Goal: Transaction & Acquisition: Book appointment/travel/reservation

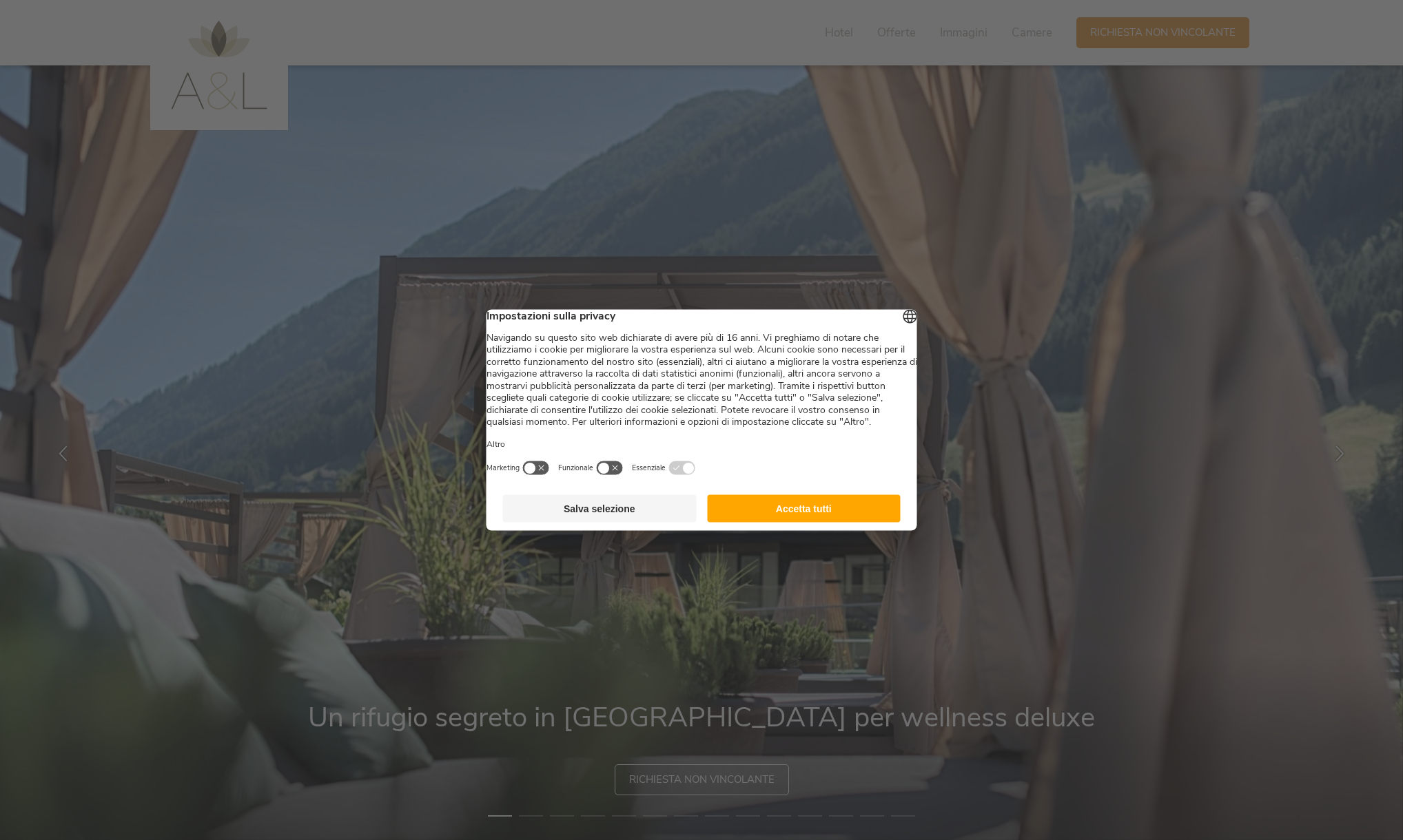
click at [818, 520] on button "Accetta tutti" at bounding box center [804, 509] width 193 height 28
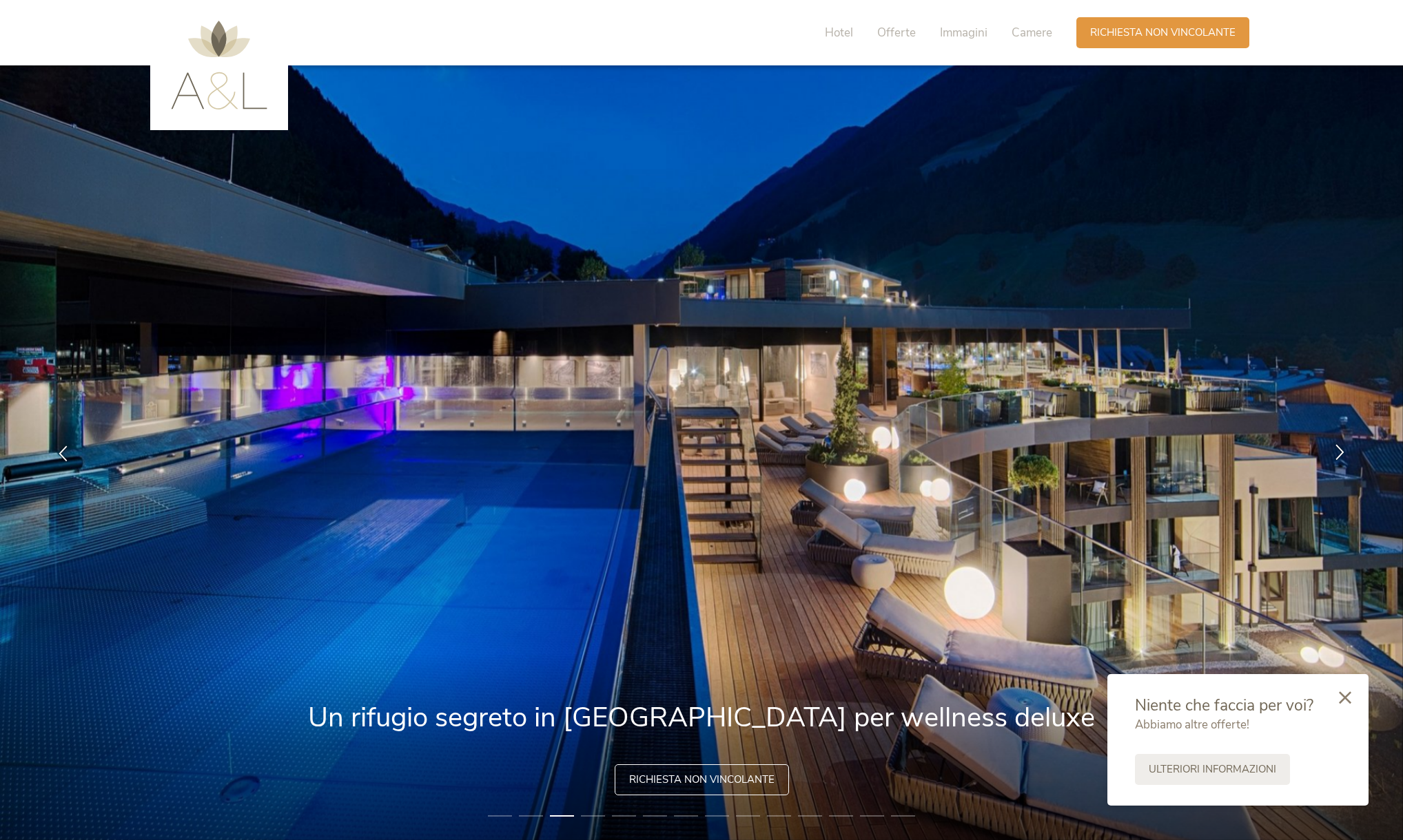
click at [1339, 455] on icon at bounding box center [1339, 451] width 16 height 16
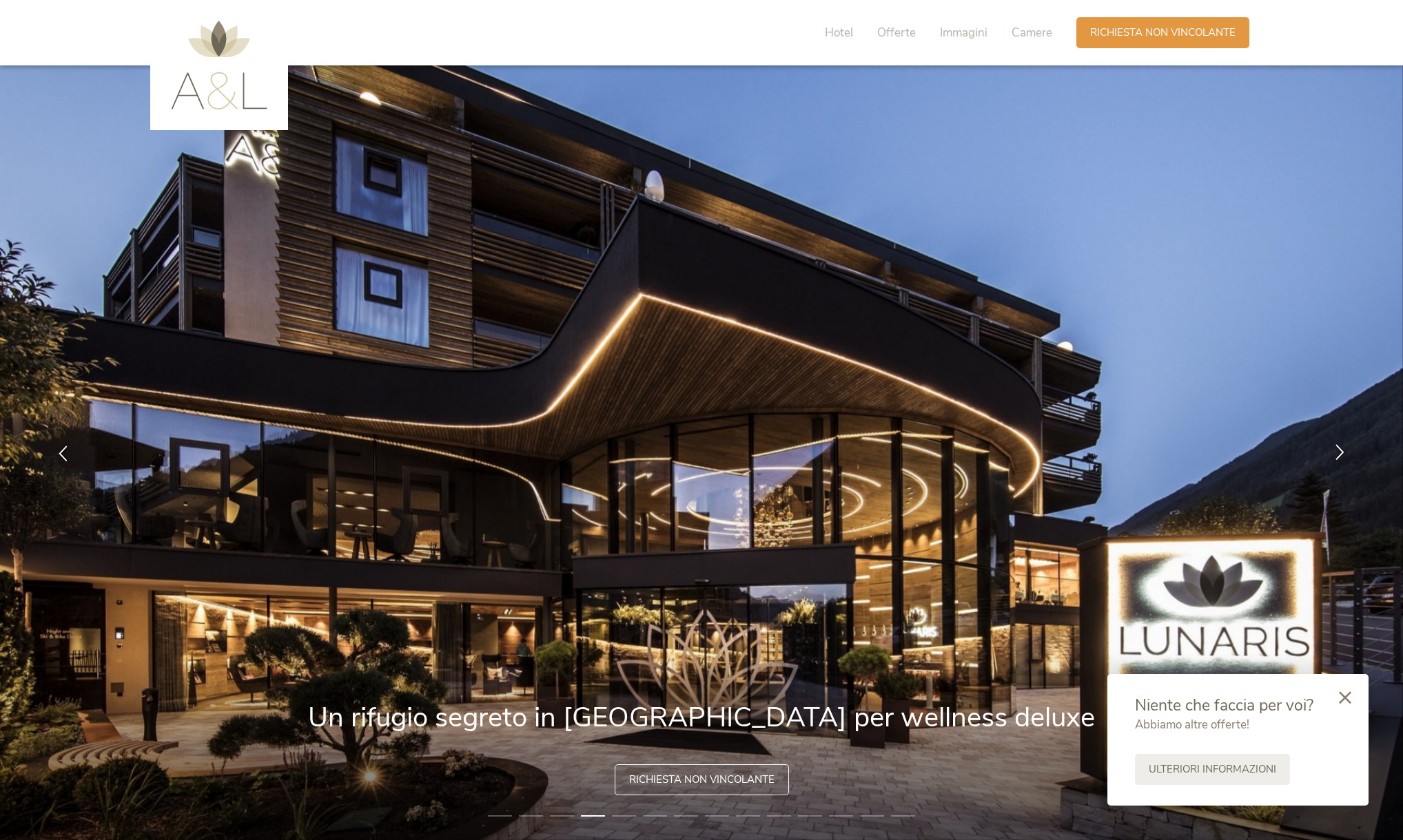
click at [1339, 455] on icon at bounding box center [1339, 451] width 16 height 16
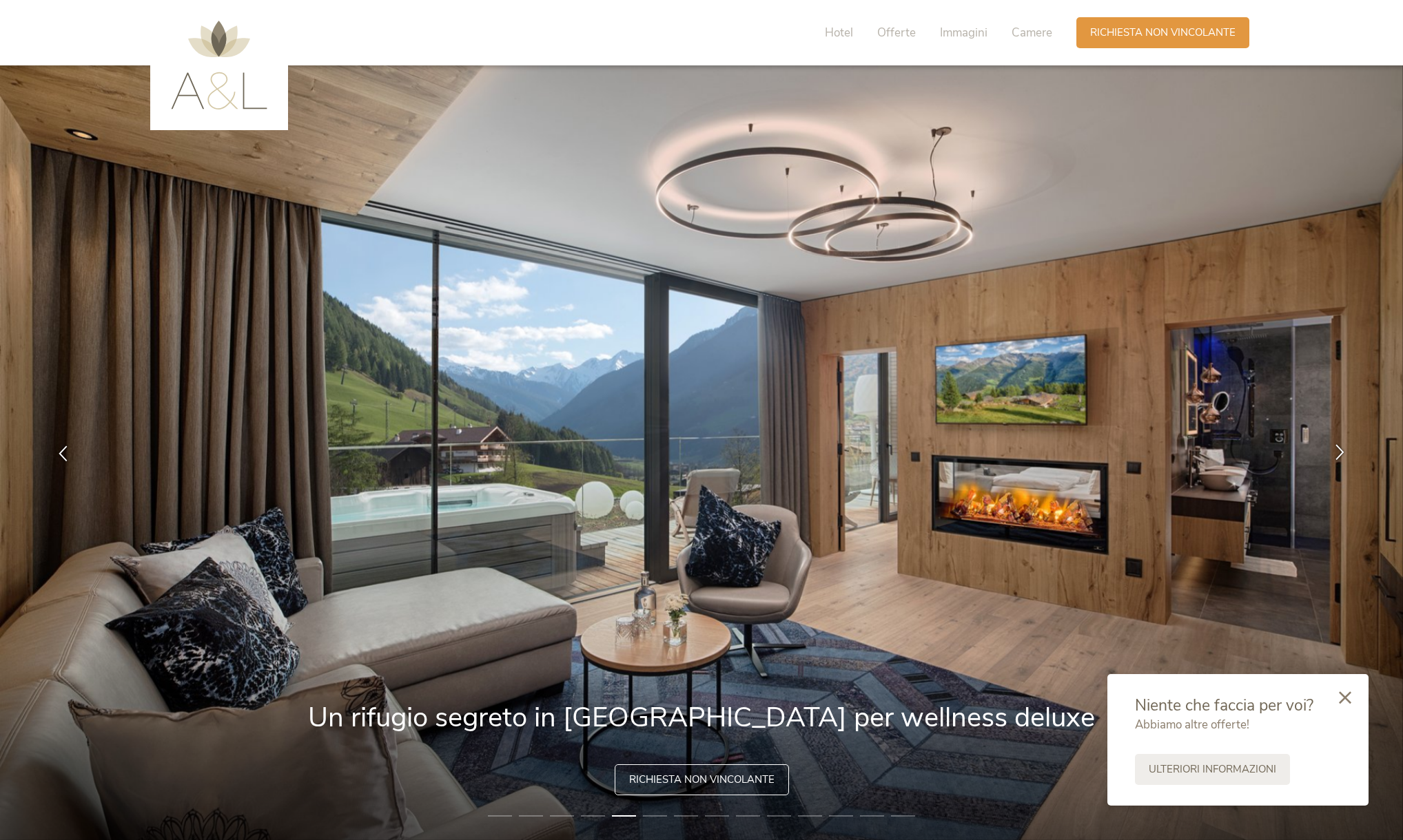
click at [1339, 455] on icon at bounding box center [1339, 451] width 16 height 16
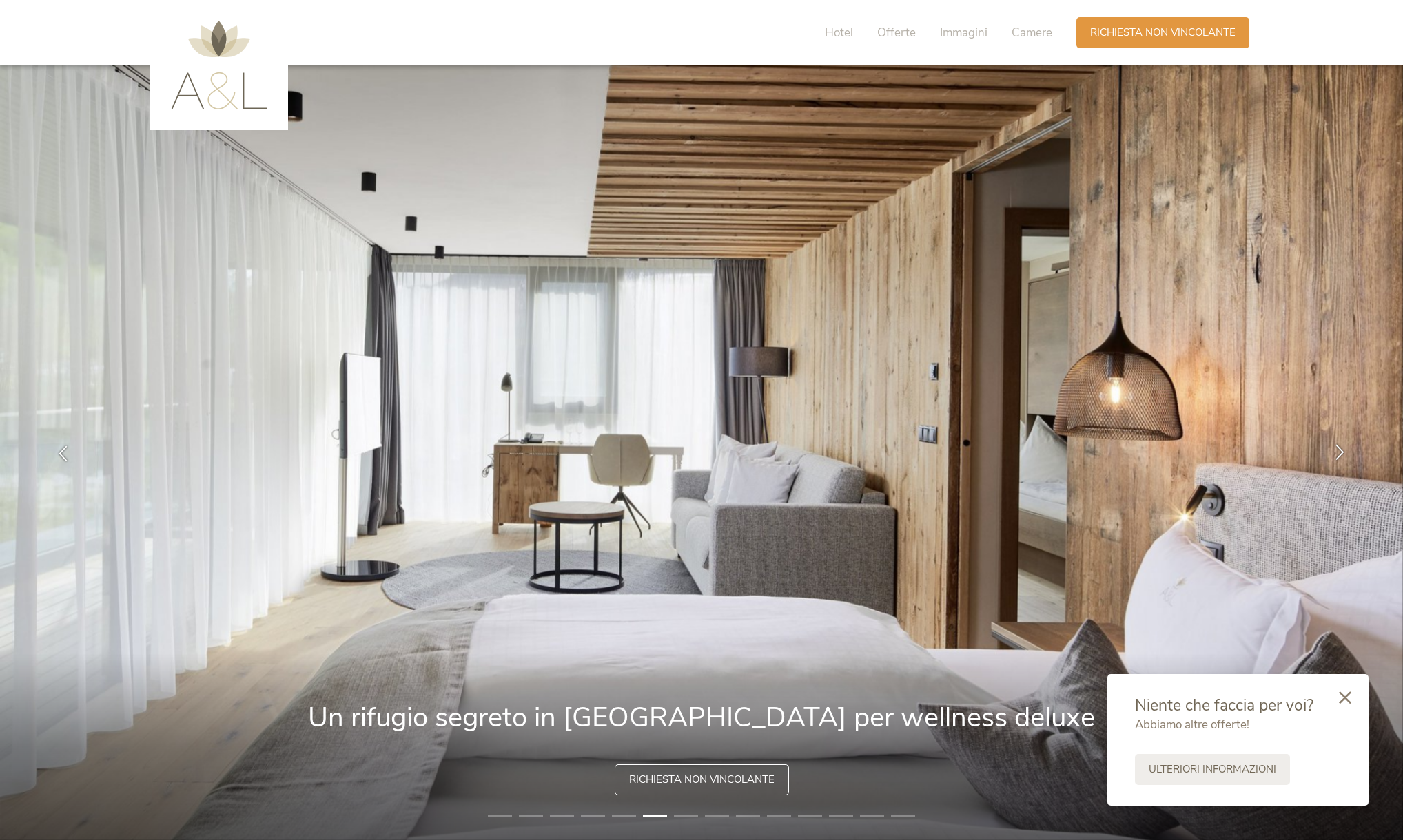
click at [1339, 455] on icon at bounding box center [1339, 451] width 16 height 16
click at [1343, 699] on icon at bounding box center [1345, 696] width 13 height 13
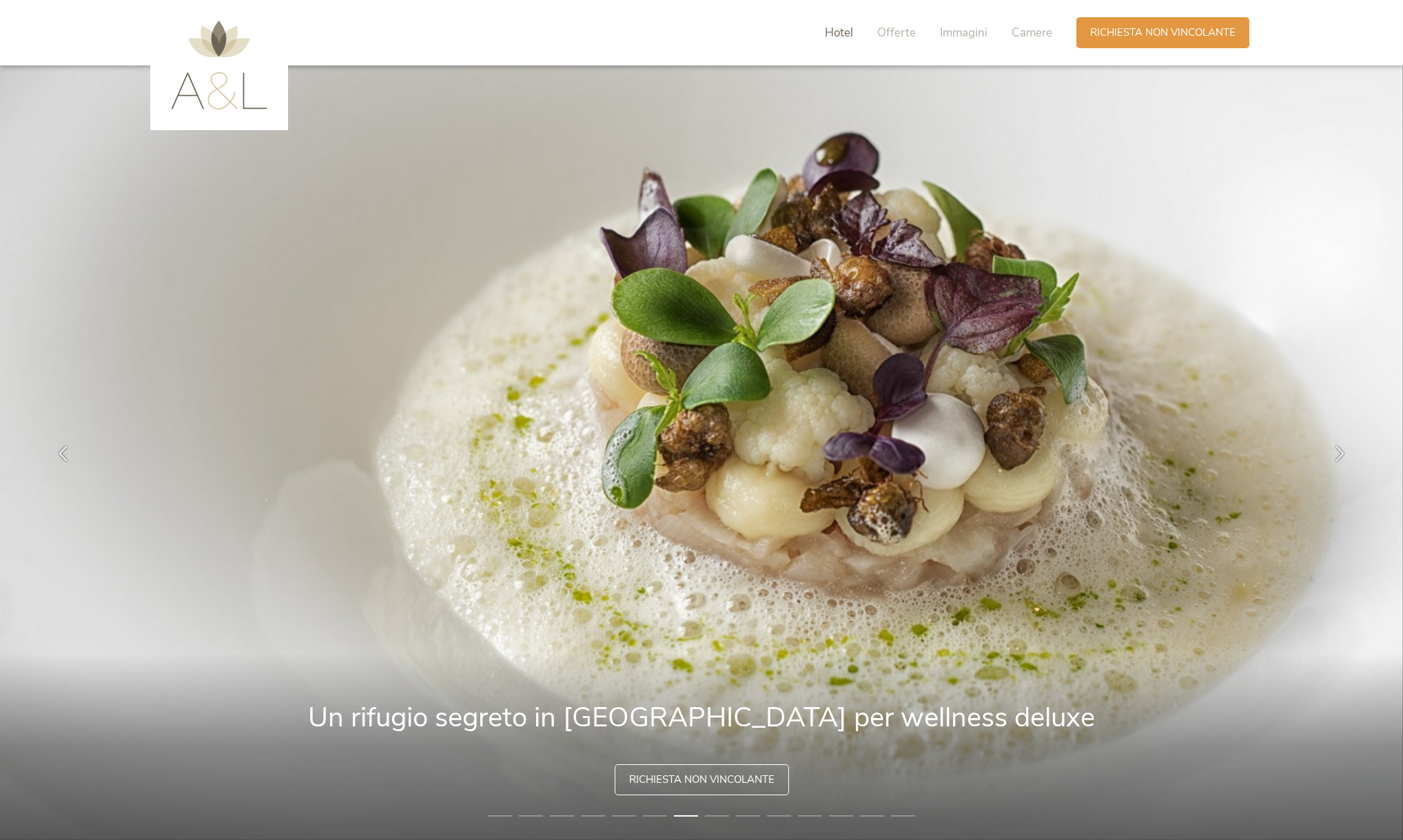
click at [840, 30] on span "Hotel" at bounding box center [839, 33] width 28 height 16
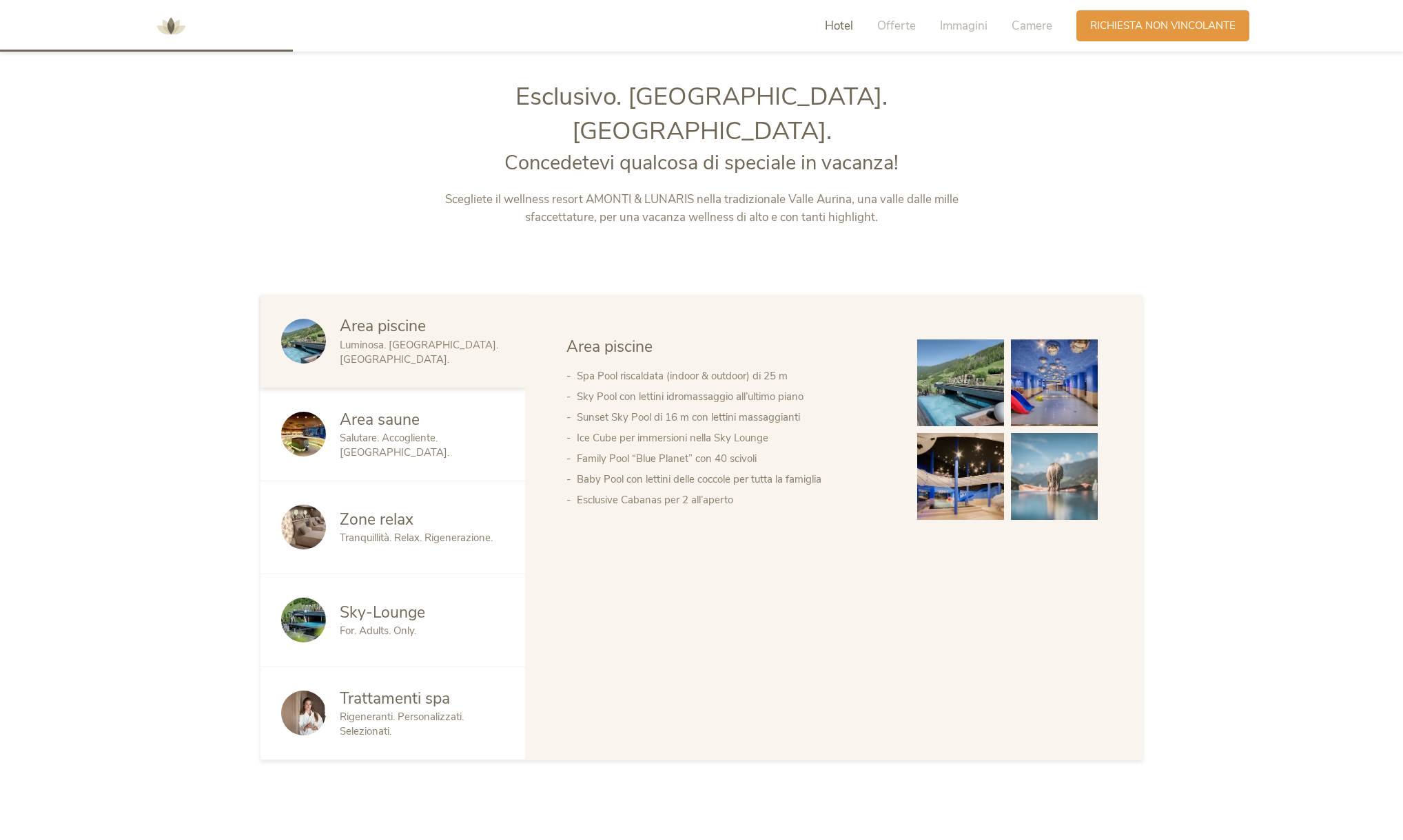
scroll to position [888, 0]
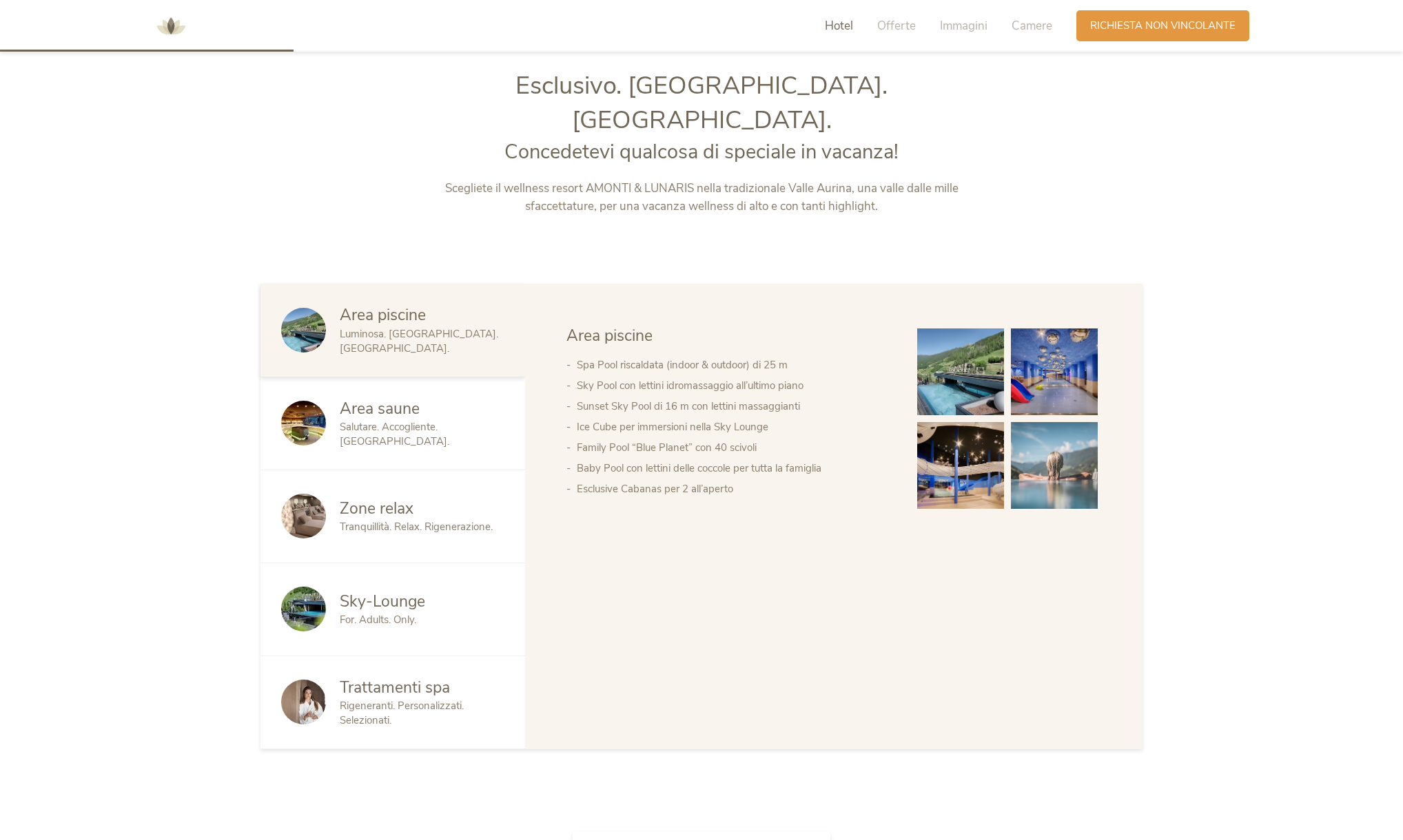
click at [370, 420] on span "Salutare. Accogliente. [GEOGRAPHIC_DATA]." at bounding box center [394, 434] width 110 height 28
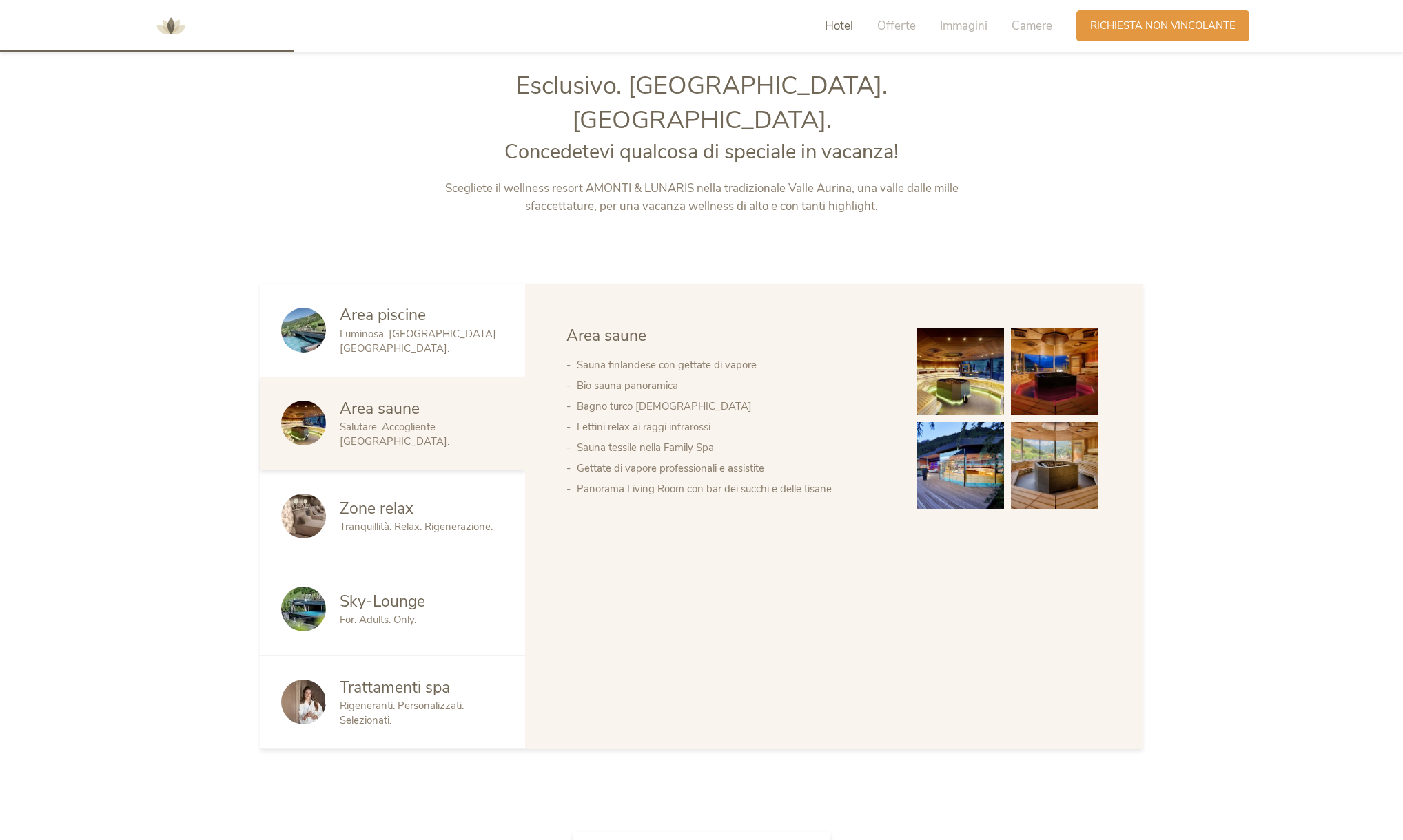
click at [986, 345] on img at bounding box center [961, 372] width 87 height 87
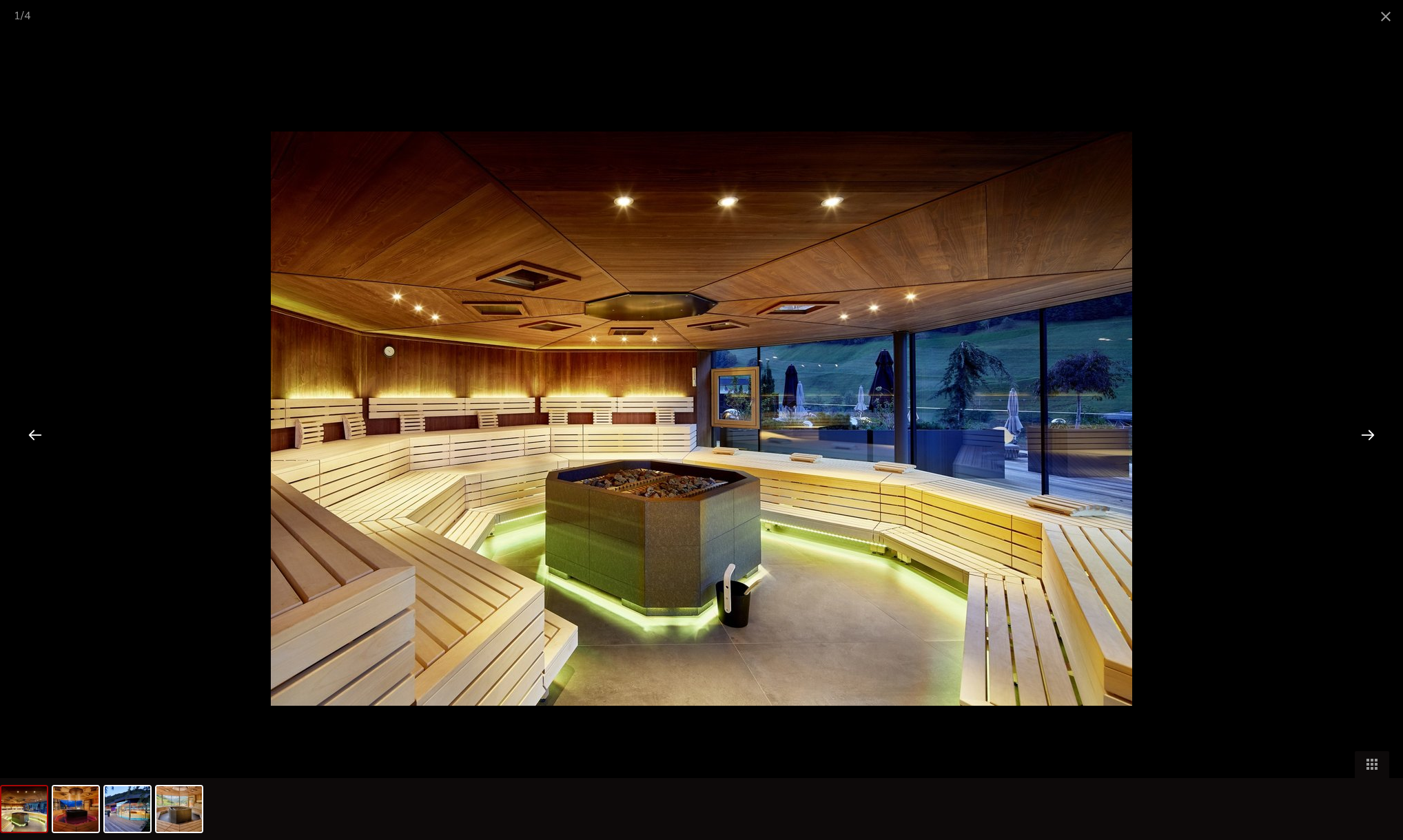
click at [1380, 431] on div at bounding box center [1368, 434] width 43 height 43
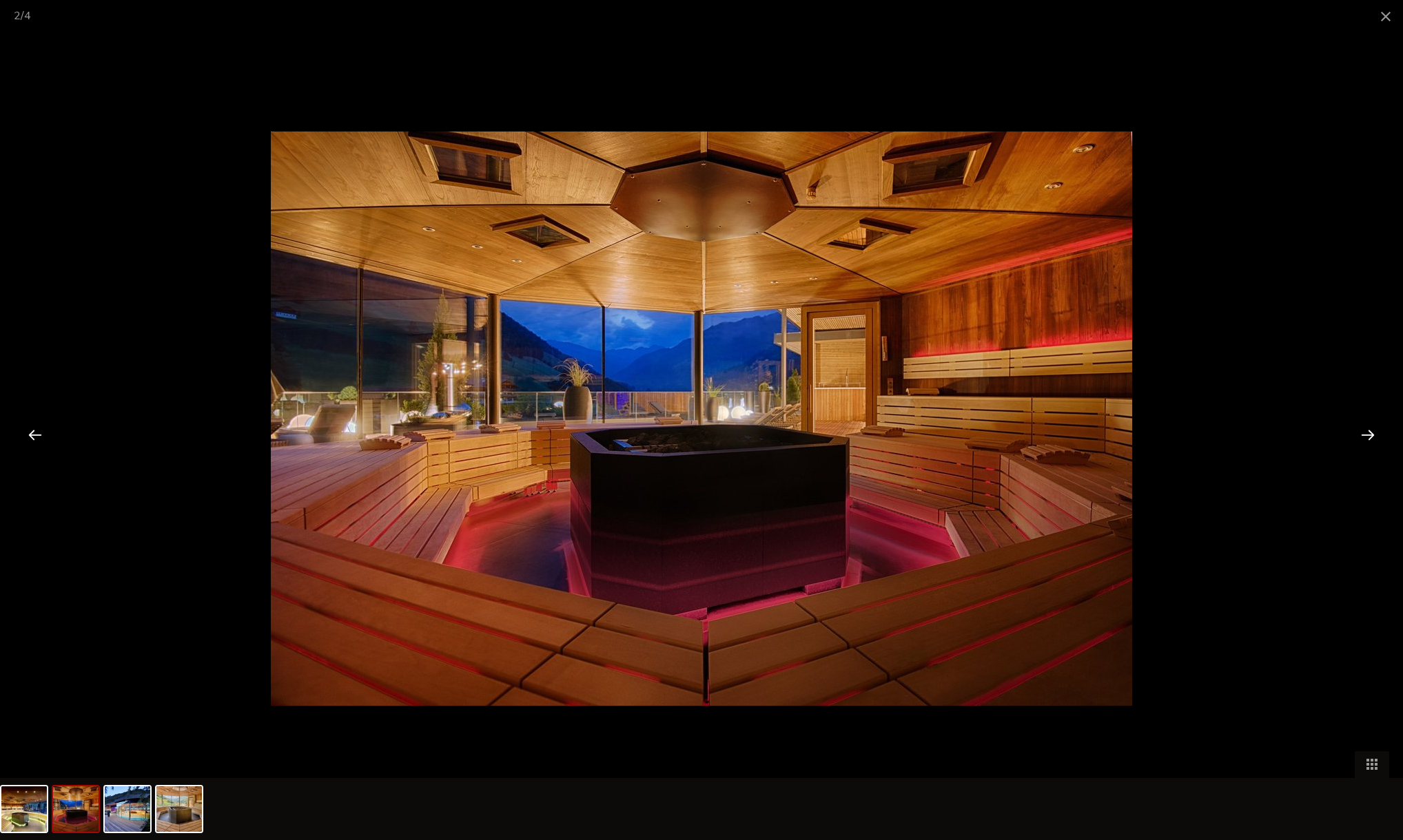
click at [1375, 438] on div at bounding box center [1368, 434] width 43 height 43
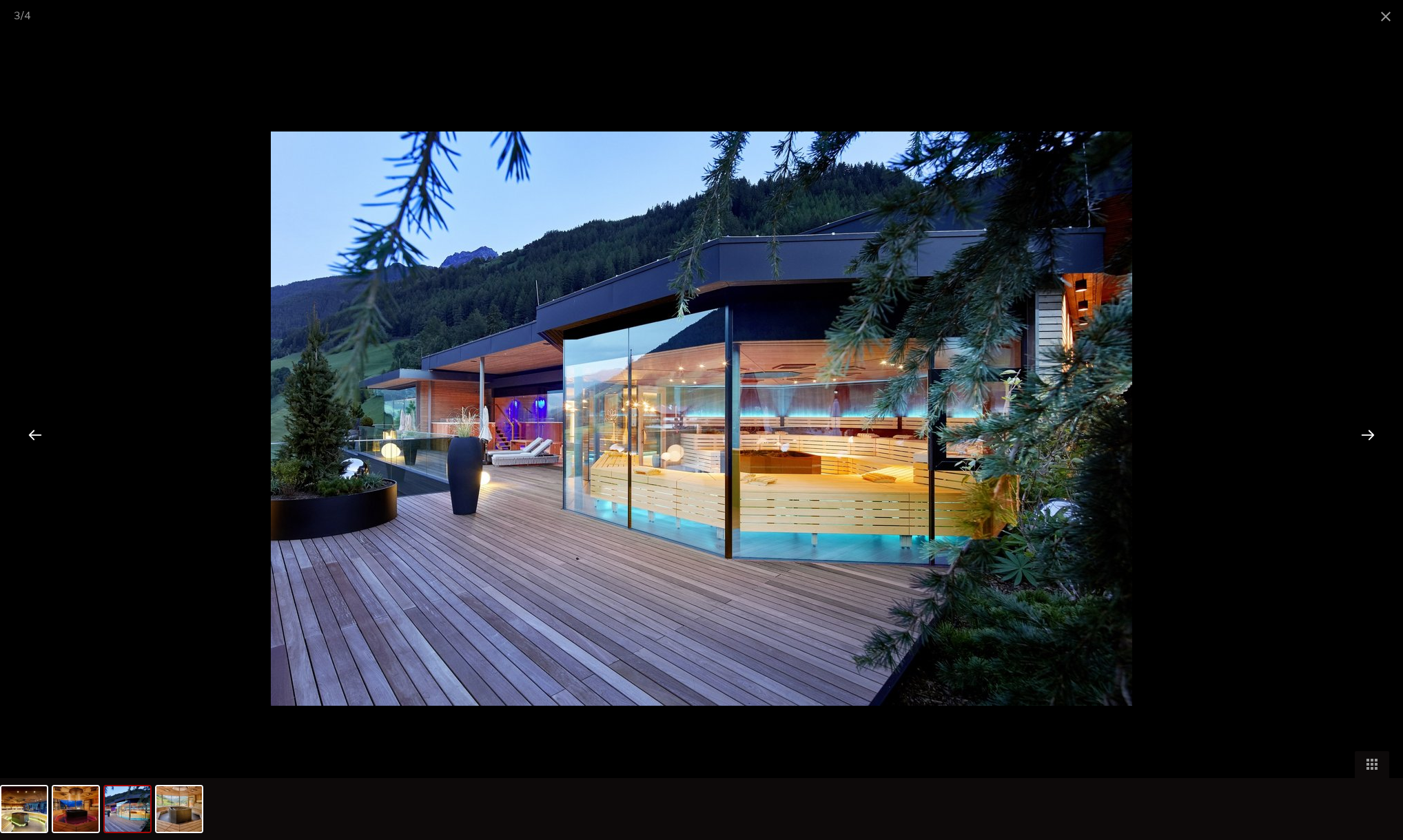
click at [1375, 438] on div at bounding box center [1368, 434] width 43 height 43
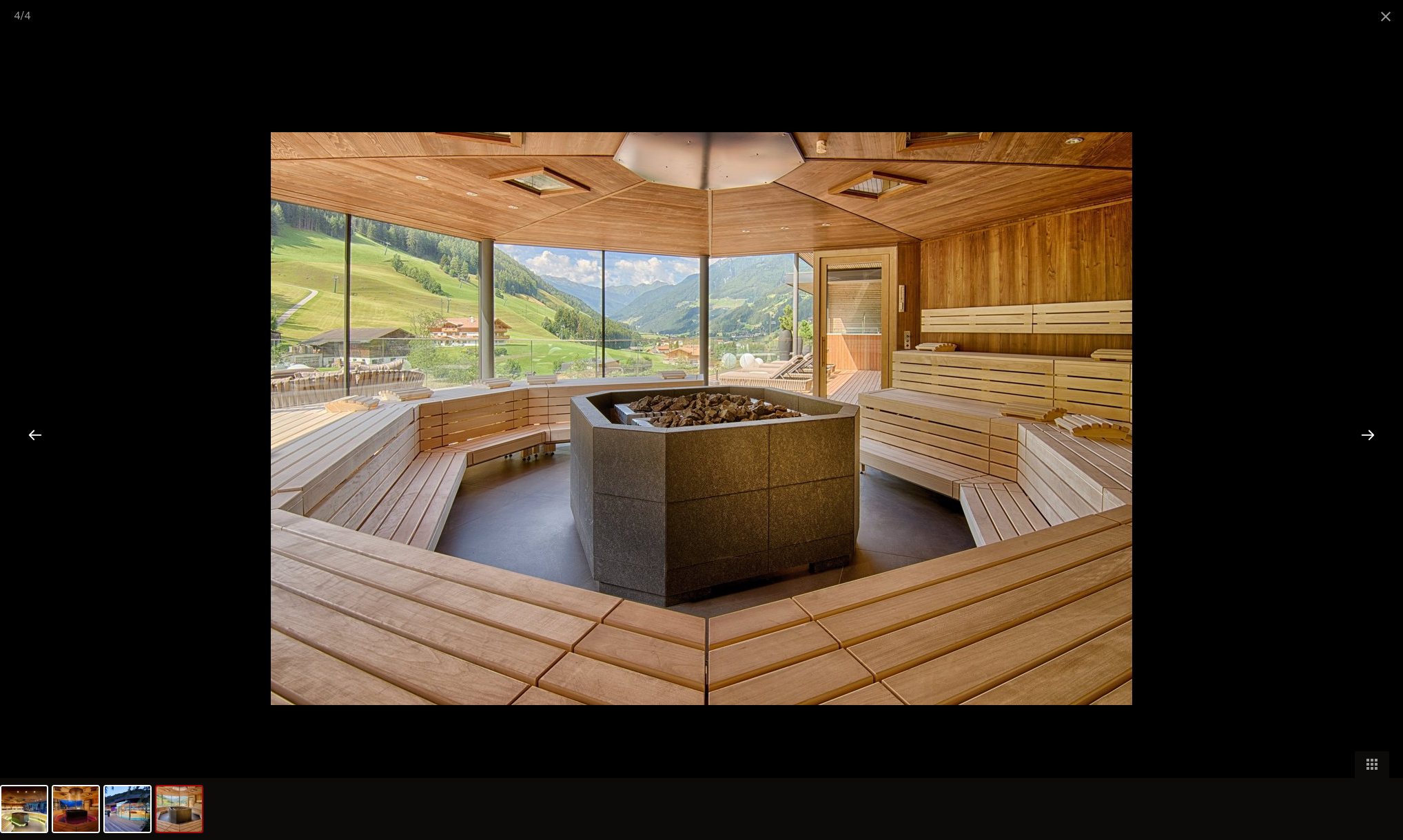
click at [1375, 438] on div at bounding box center [1368, 434] width 43 height 43
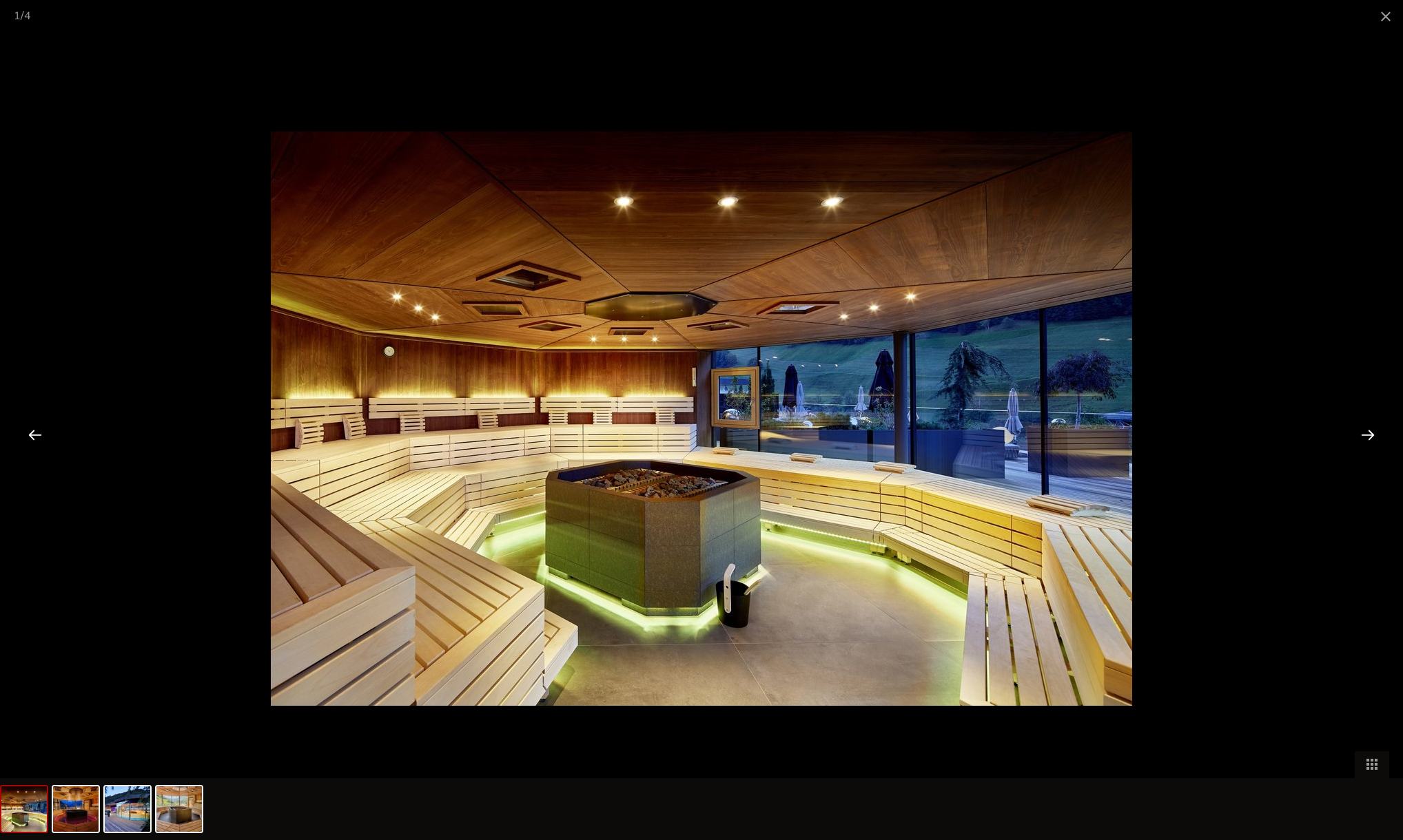
click at [1375, 438] on div at bounding box center [1368, 434] width 43 height 43
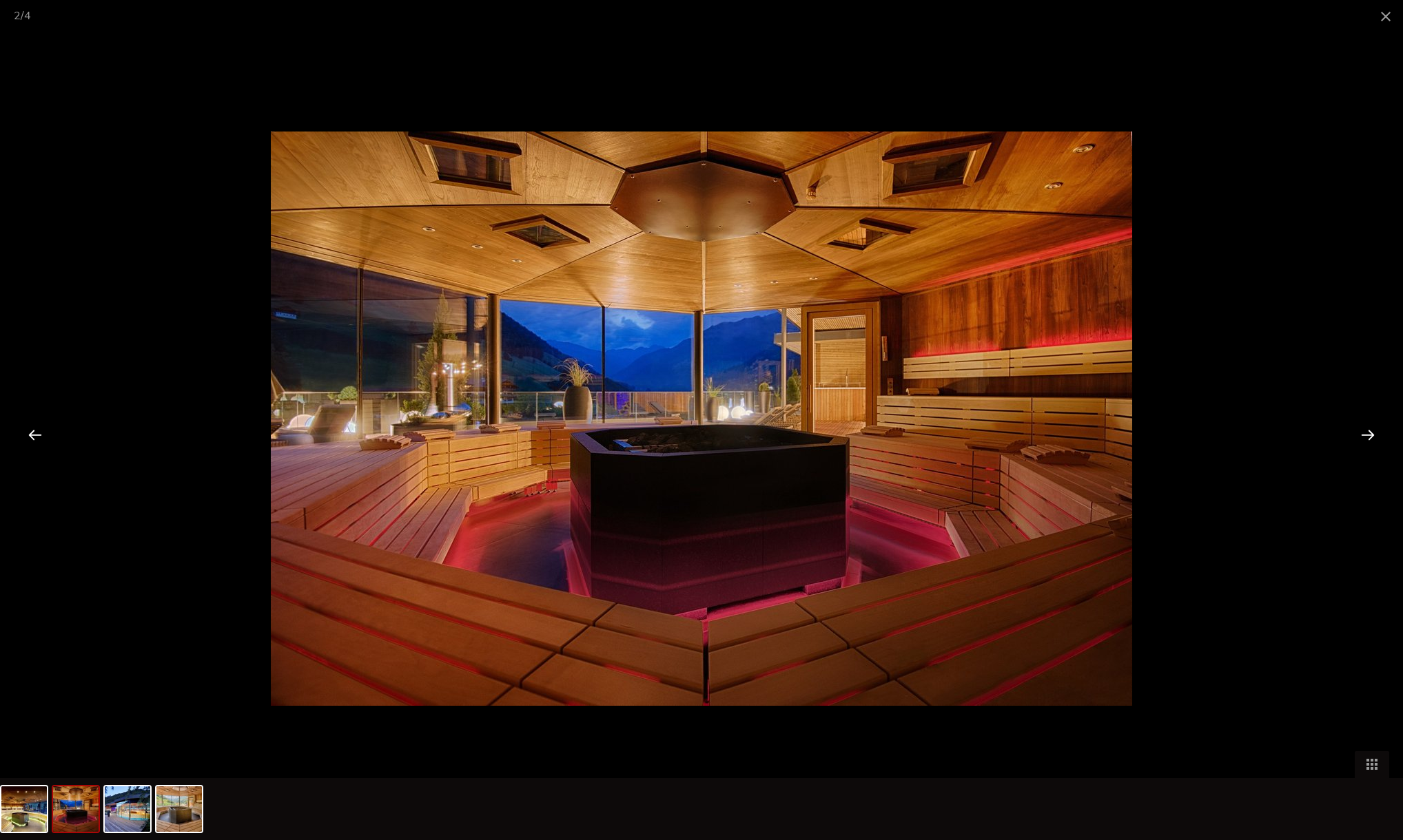
click at [1375, 438] on div at bounding box center [1368, 434] width 43 height 43
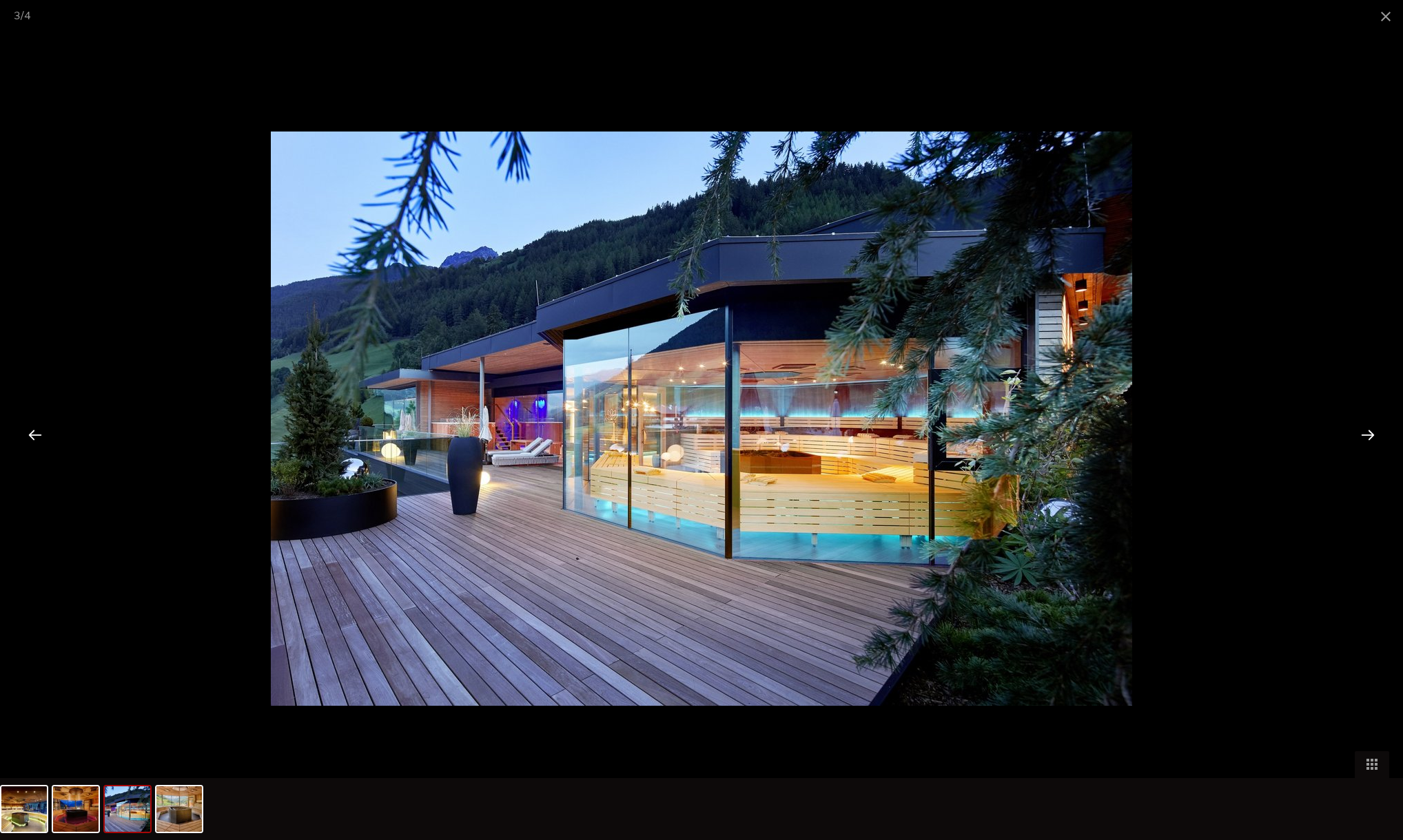
click at [1375, 438] on div at bounding box center [1368, 434] width 43 height 43
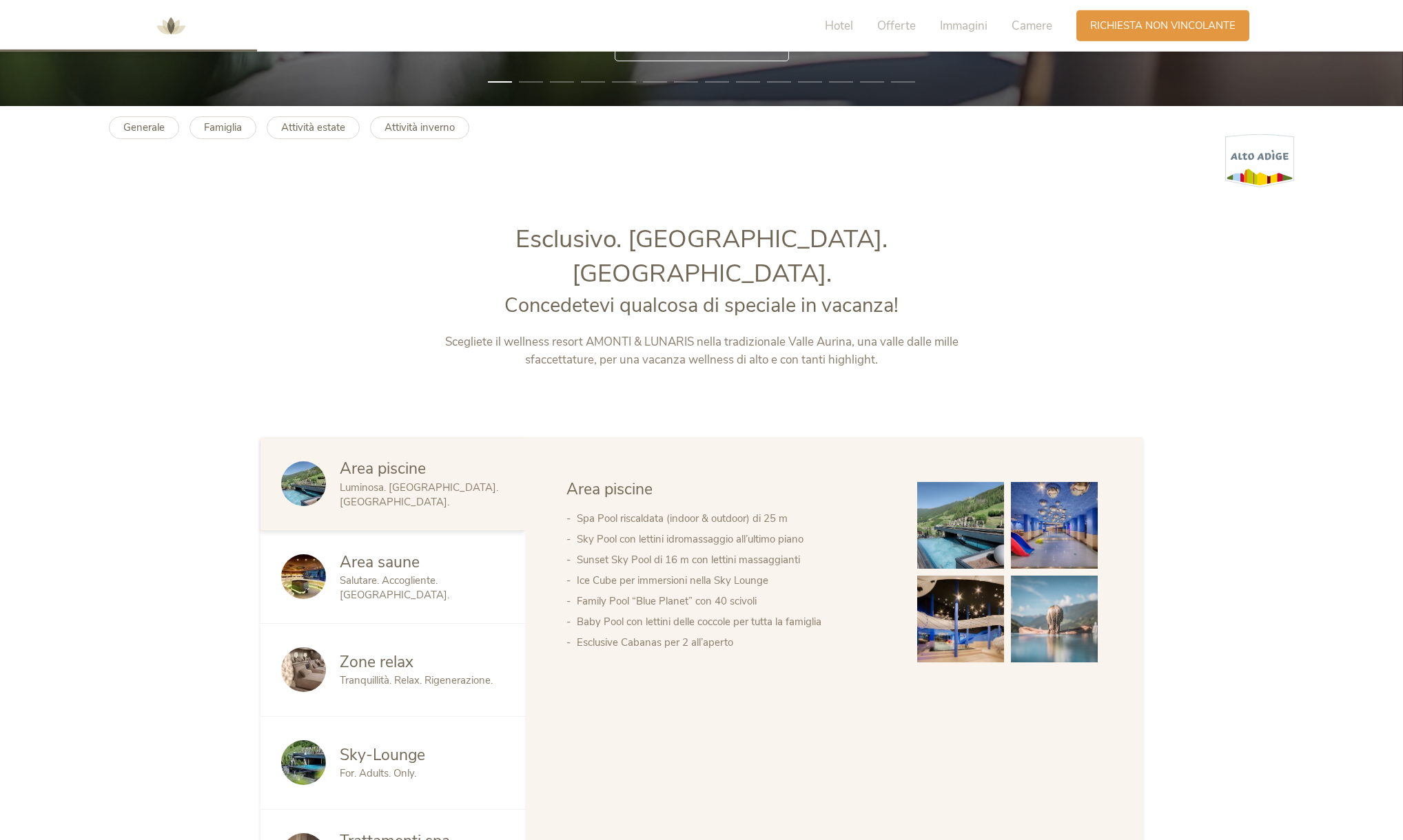
scroll to position [700, 0]
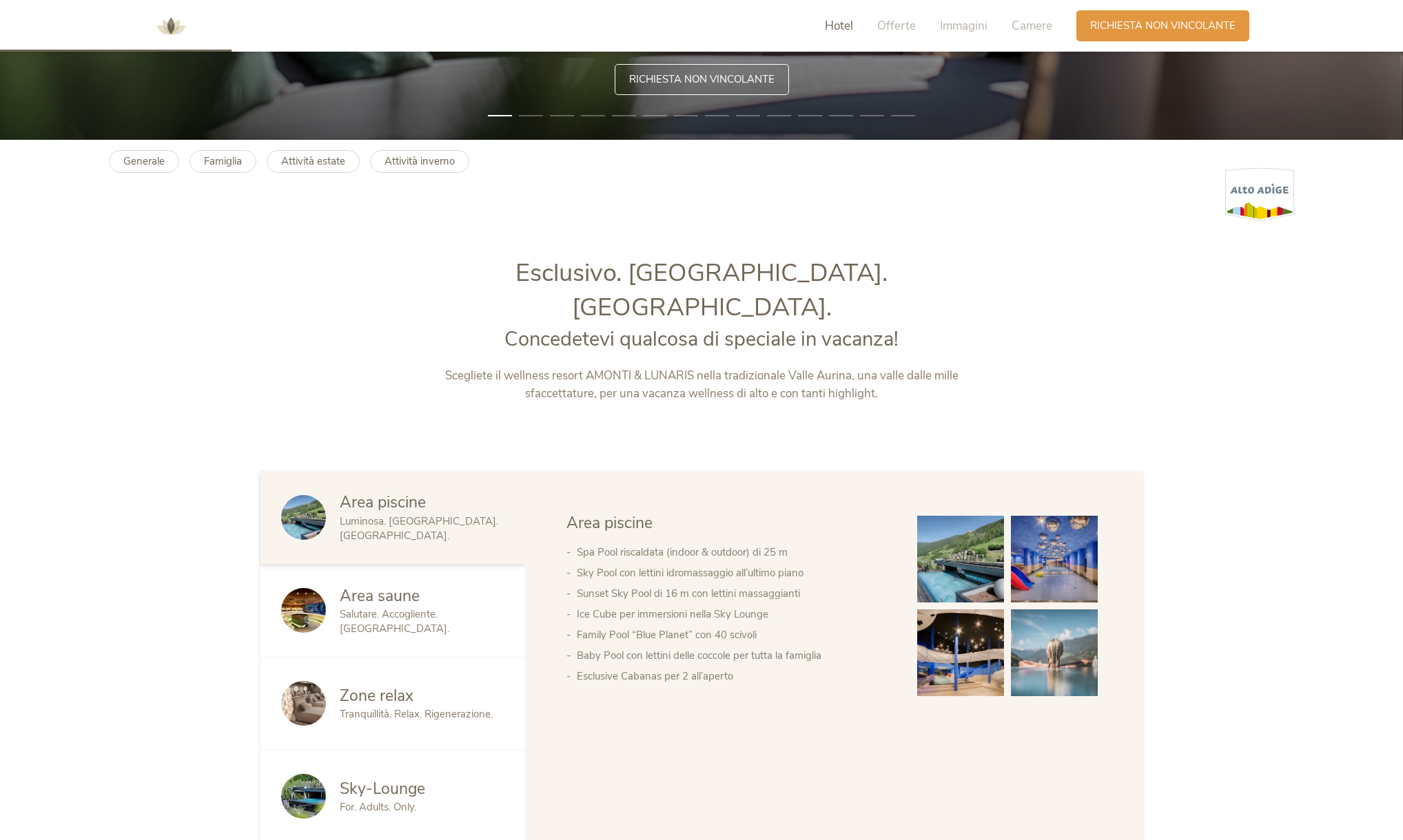
click at [831, 22] on span "Hotel" at bounding box center [839, 25] width 28 height 16
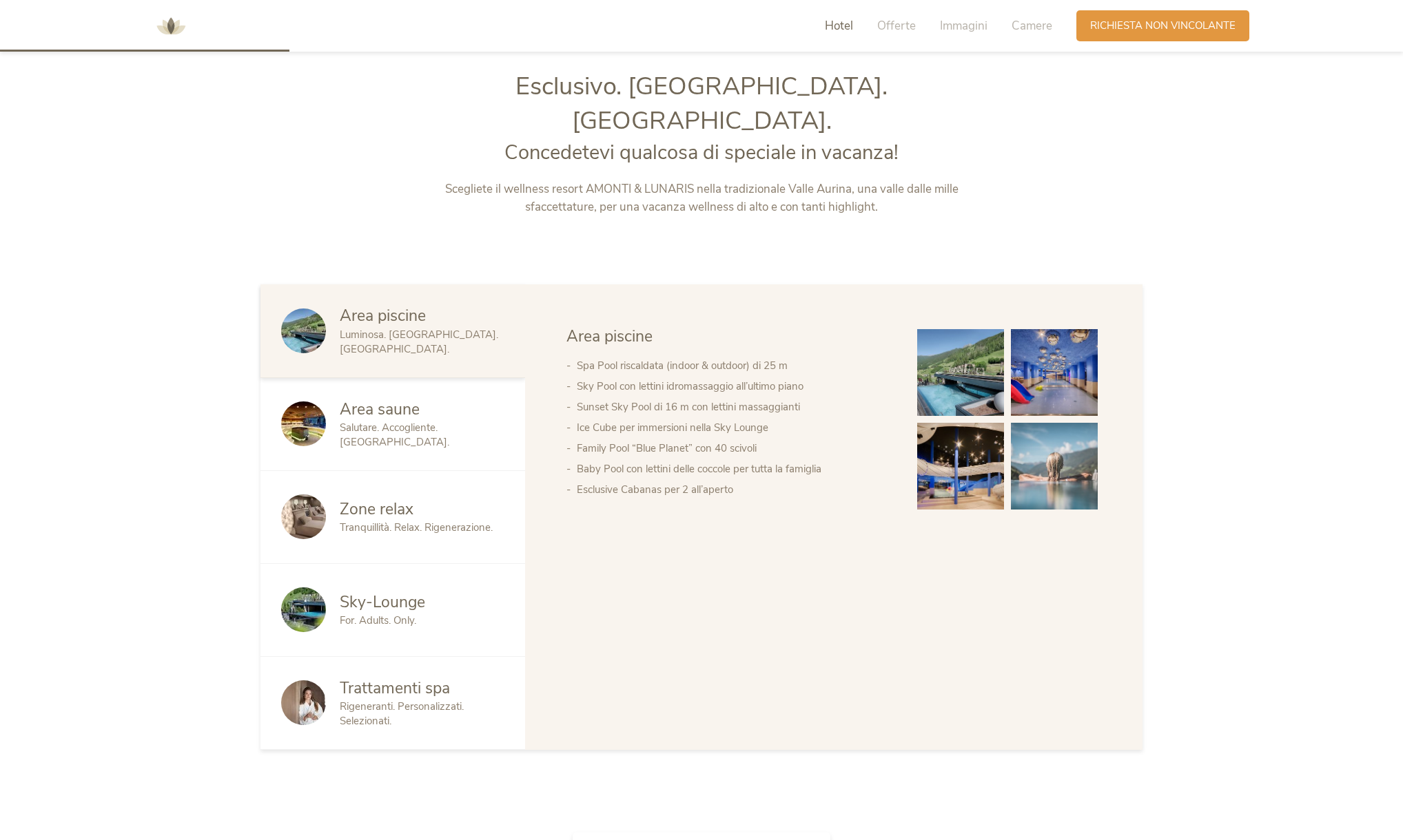
scroll to position [888, 0]
click at [906, 25] on span "Offerte" at bounding box center [897, 25] width 39 height 16
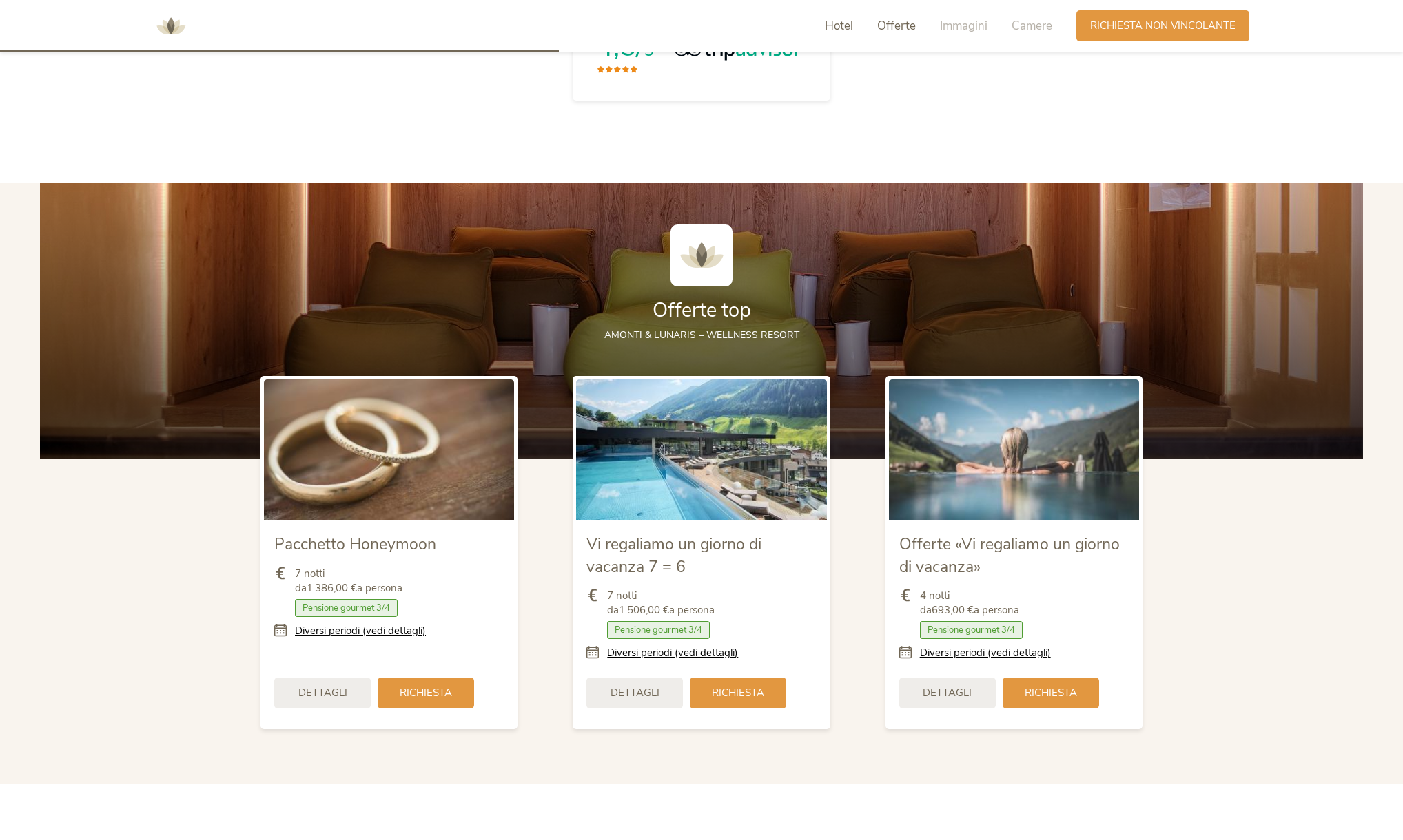
scroll to position [1799, 0]
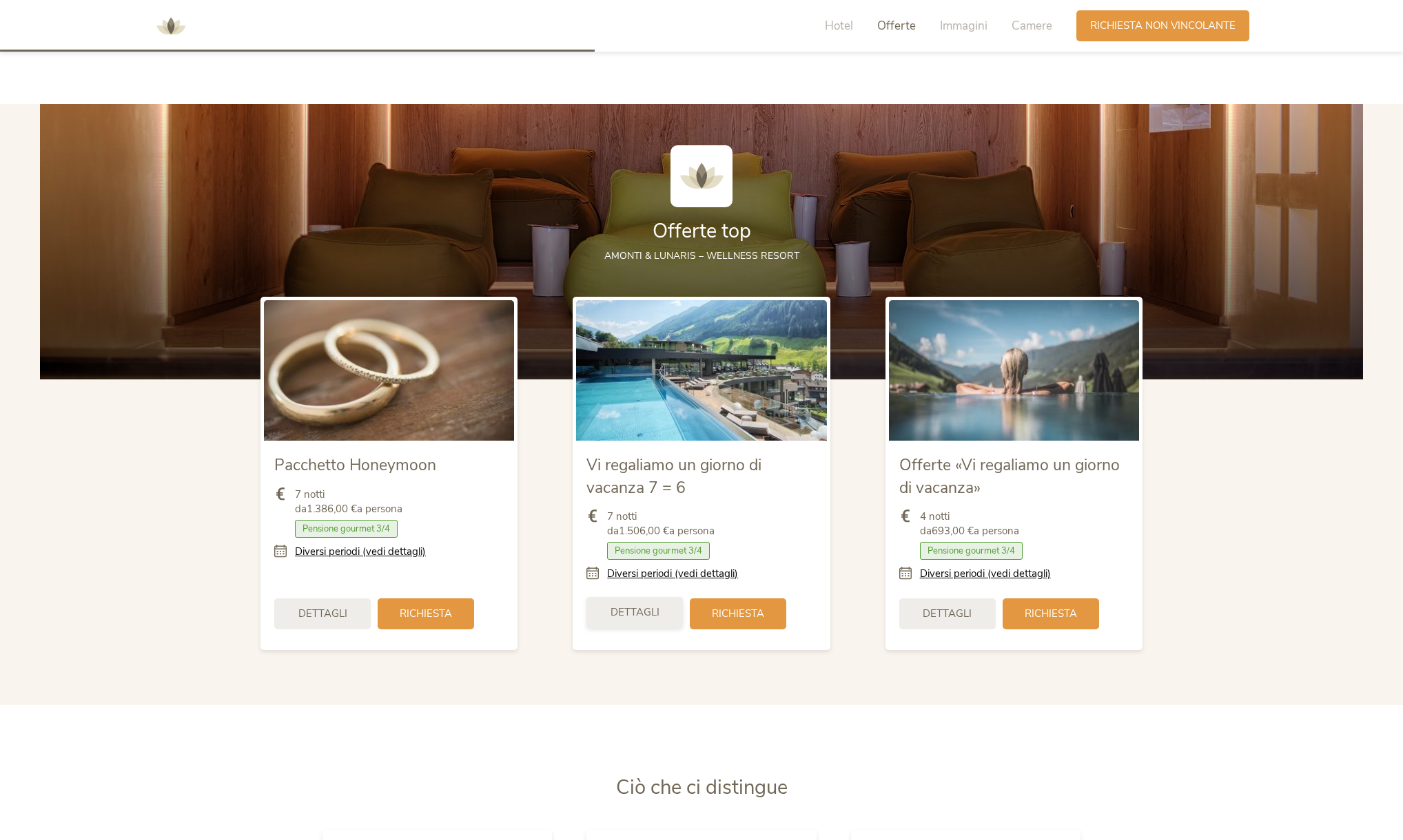
click at [619, 597] on div "Dettagli" at bounding box center [635, 612] width 96 height 31
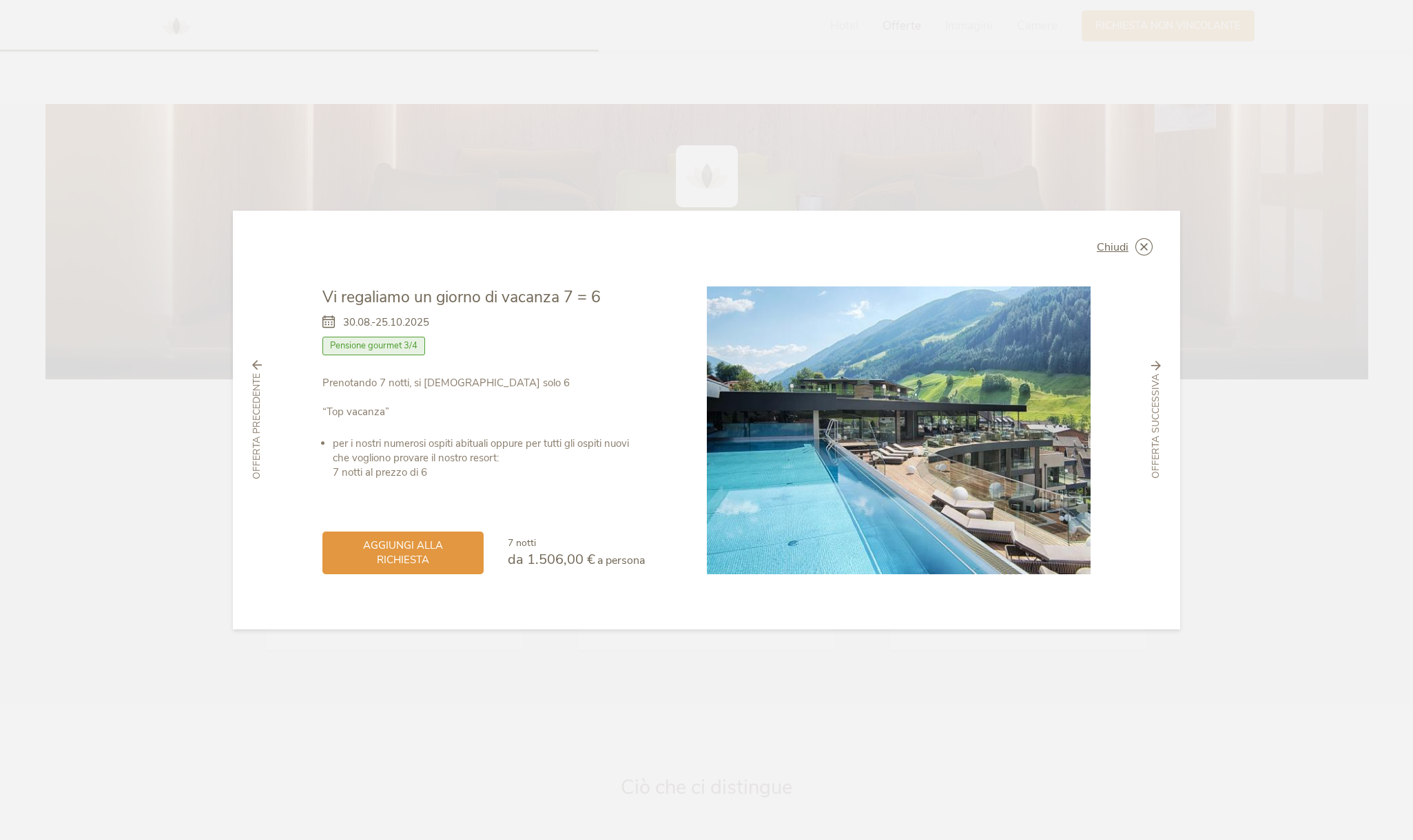
click at [1158, 434] on span "Offerta successiva" at bounding box center [1155, 426] width 13 height 105
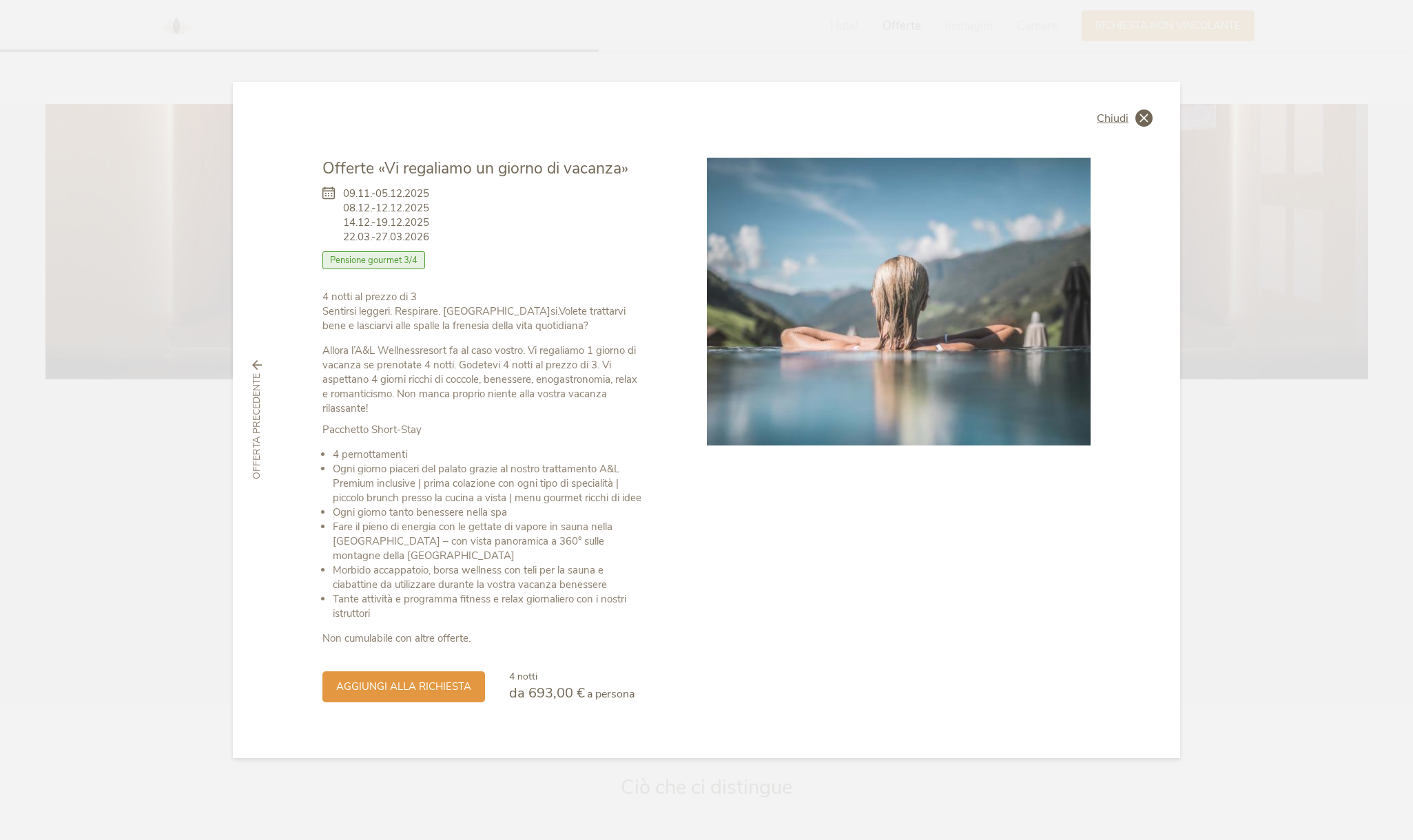
click at [1140, 122] on icon at bounding box center [1144, 118] width 18 height 18
